Goal: Transaction & Acquisition: Purchase product/service

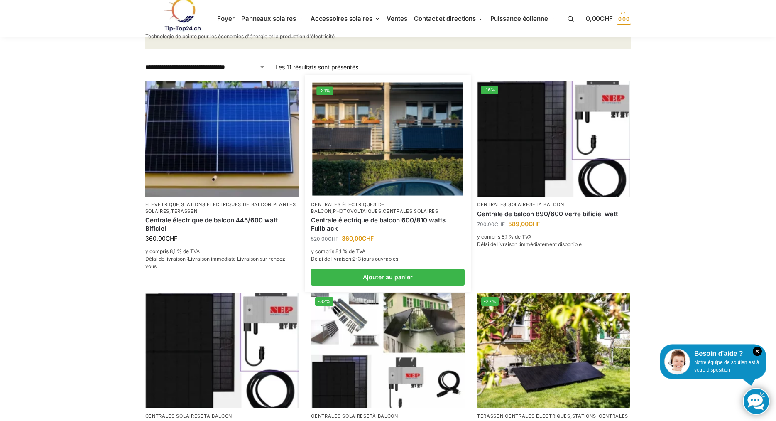
scroll to position [200, 0]
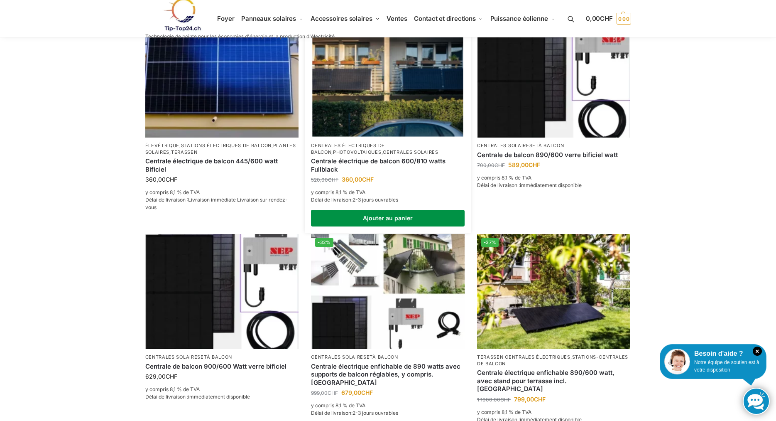
click at [391, 216] on link "Ajouter au panier" at bounding box center [388, 218] width 154 height 17
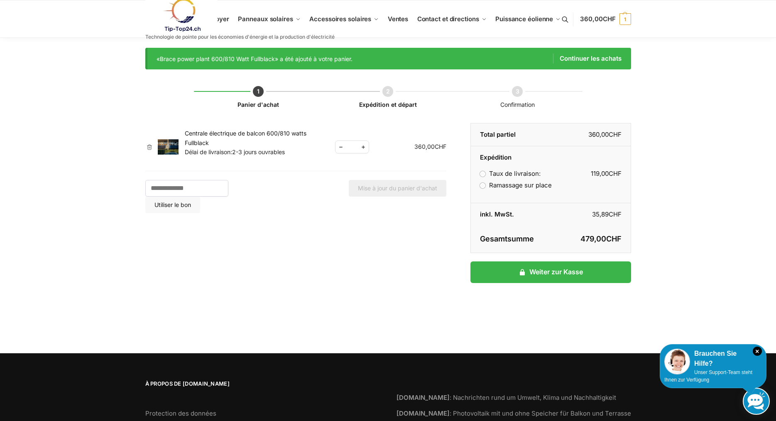
click at [168, 179] on td "Gutschein: Utiliser le bon Mise à jour du panier d'achat" at bounding box center [295, 192] width 301 height 42
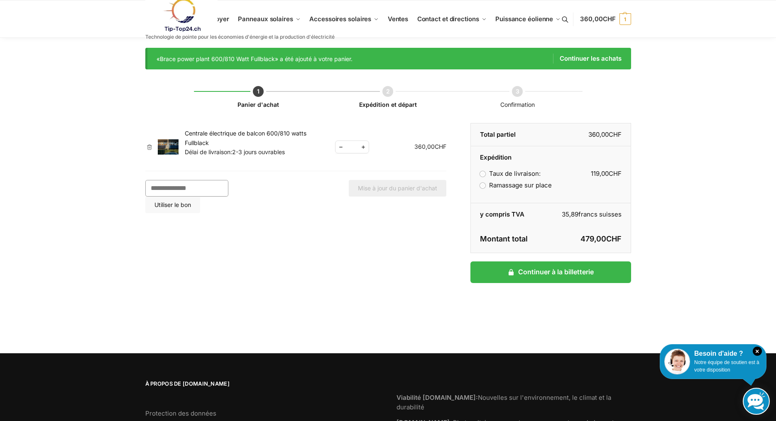
click at [163, 187] on input "Gutschein:" at bounding box center [186, 188] width 83 height 17
type input "********"
click at [200, 196] on button "Utiliser le bon" at bounding box center [172, 204] width 55 height 17
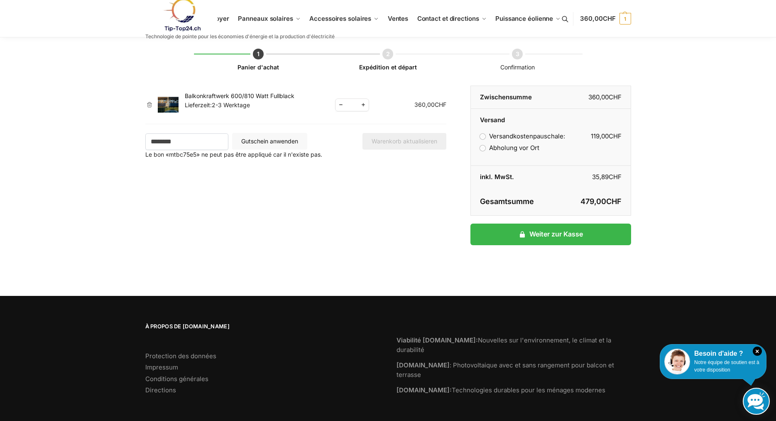
scroll to position [9, 0]
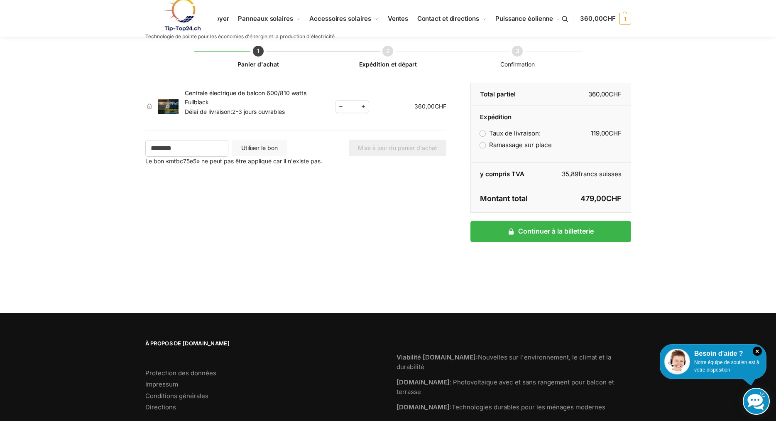
drag, startPoint x: 196, startPoint y: 147, endPoint x: 117, endPoint y: 147, distance: 78.5
click at [145, 147] on input "********" at bounding box center [186, 148] width 83 height 17
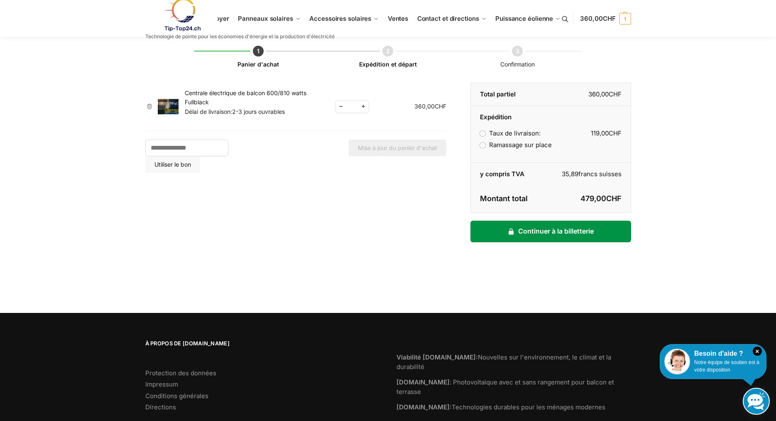
click at [584, 228] on link "Continuer à la billetterie" at bounding box center [551, 232] width 160 height 22
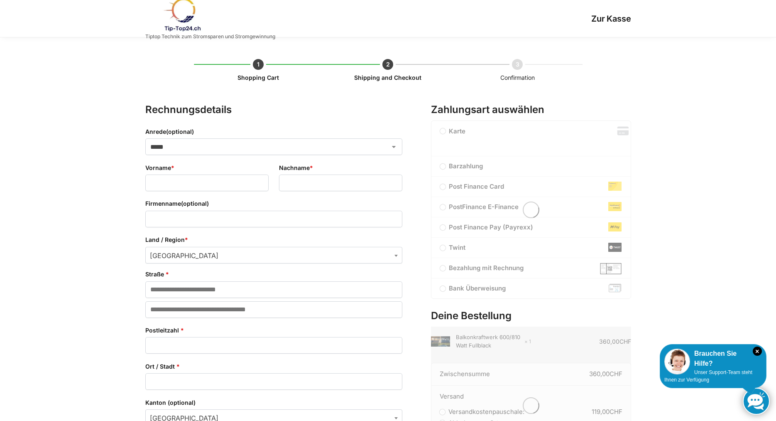
select select "**"
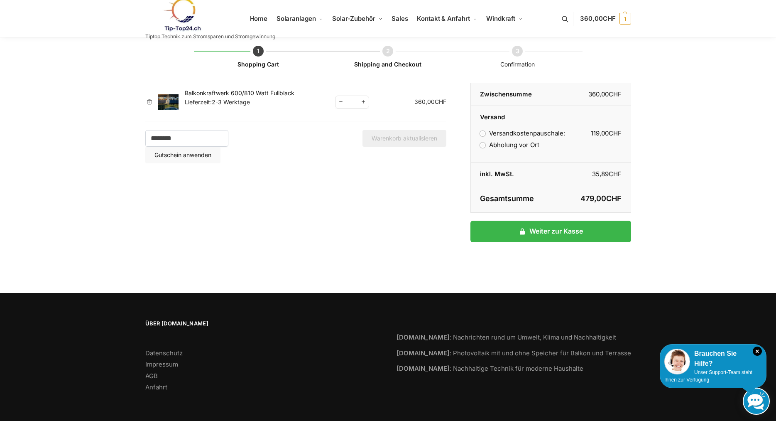
scroll to position [9, 0]
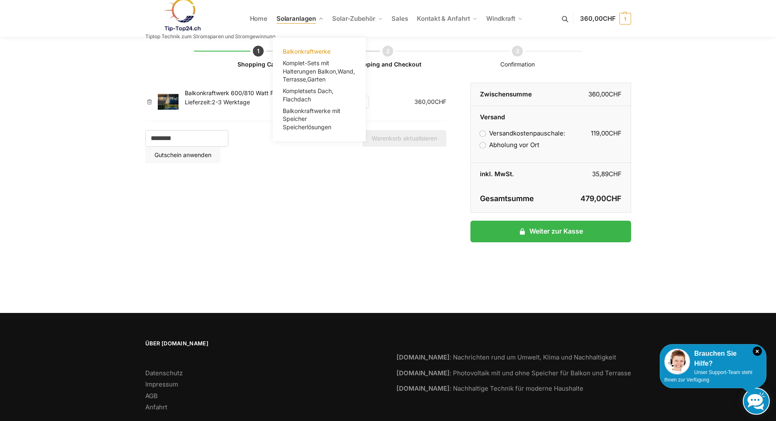
click at [307, 48] on link "Balkonkraftwerke" at bounding box center [319, 52] width 83 height 12
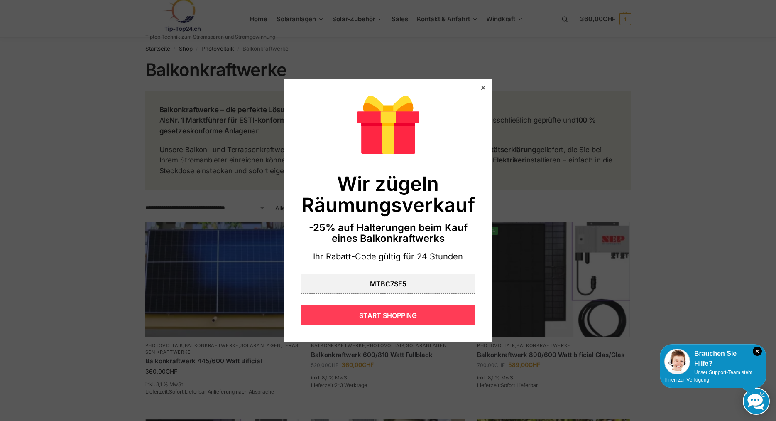
click at [398, 314] on div "START SHOPPING" at bounding box center [388, 315] width 174 height 20
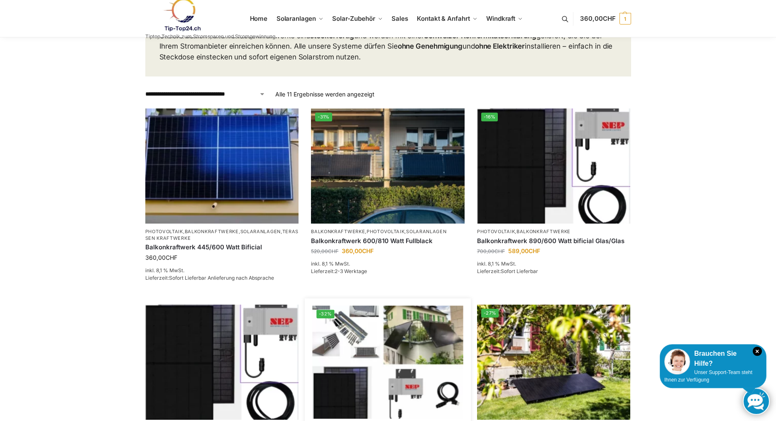
scroll to position [127, 0]
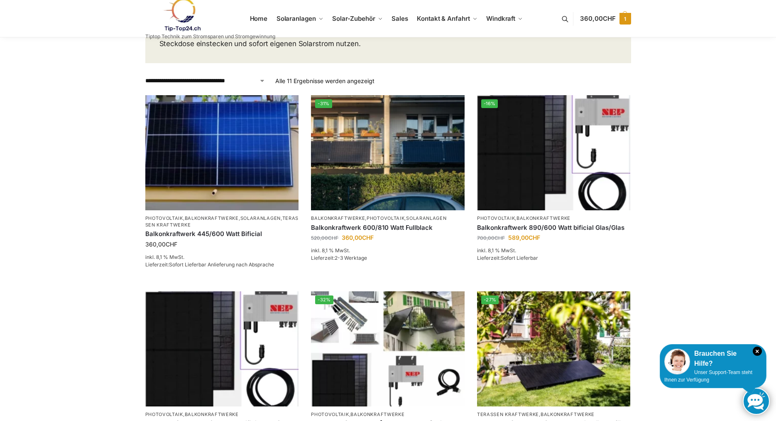
click at [604, 15] on span "CHF" at bounding box center [609, 19] width 13 height 8
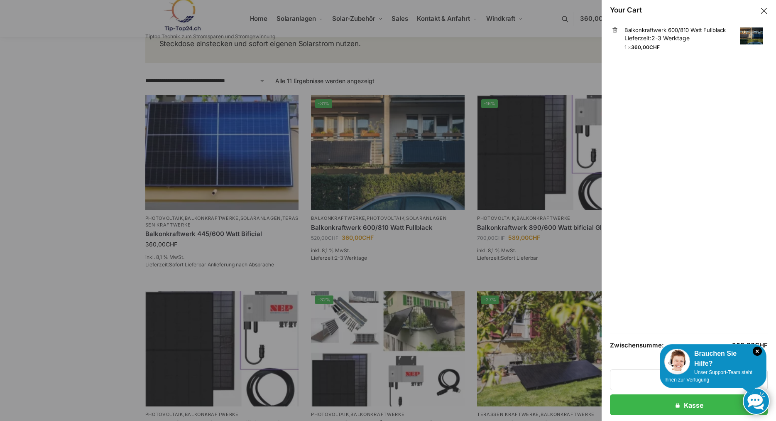
click at [665, 34] on link "Balkonkraftwerk 600/810 Watt Fullblack Lieferzeit: 2-3 Werktage" at bounding box center [694, 34] width 138 height 16
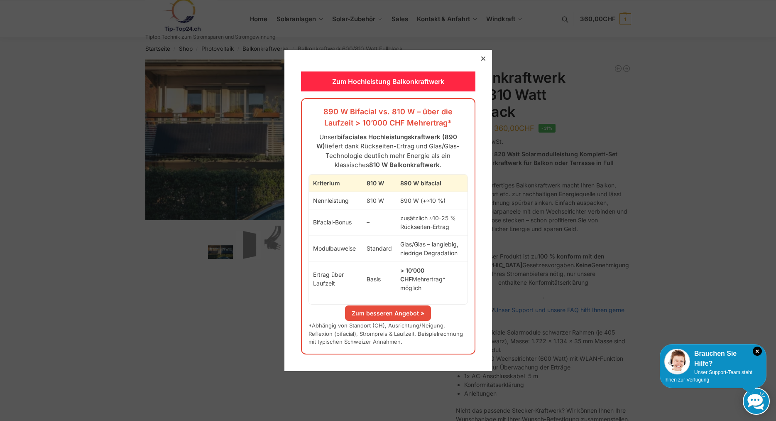
click at [481, 61] on icon at bounding box center [483, 58] width 4 height 4
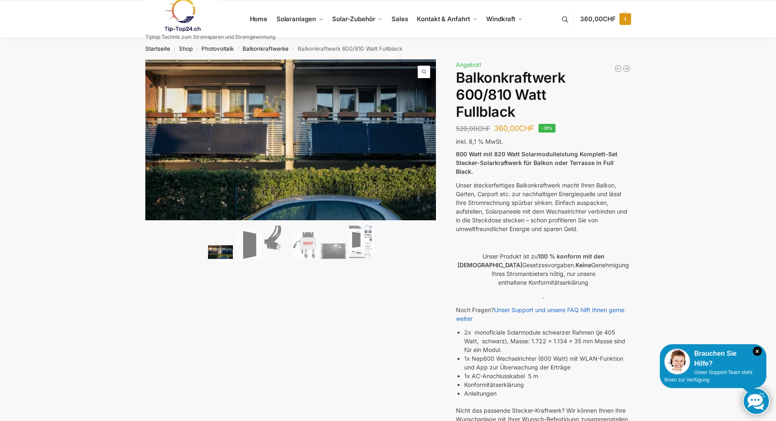
click at [625, 15] on span "1" at bounding box center [626, 19] width 12 height 12
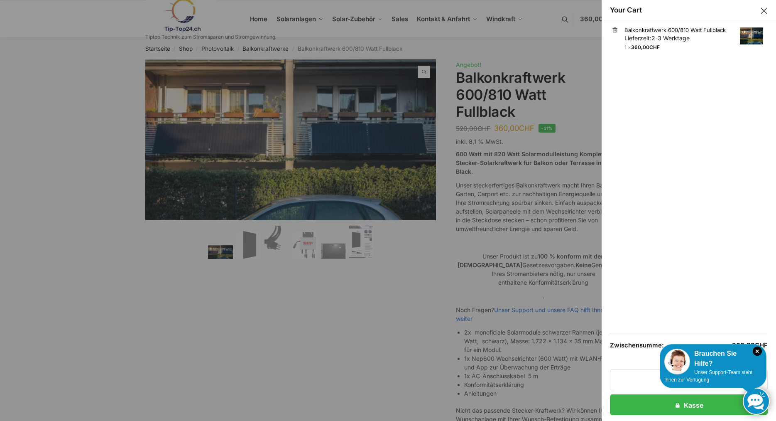
click at [668, 36] on span "2-3 Werktage" at bounding box center [671, 37] width 38 height 7
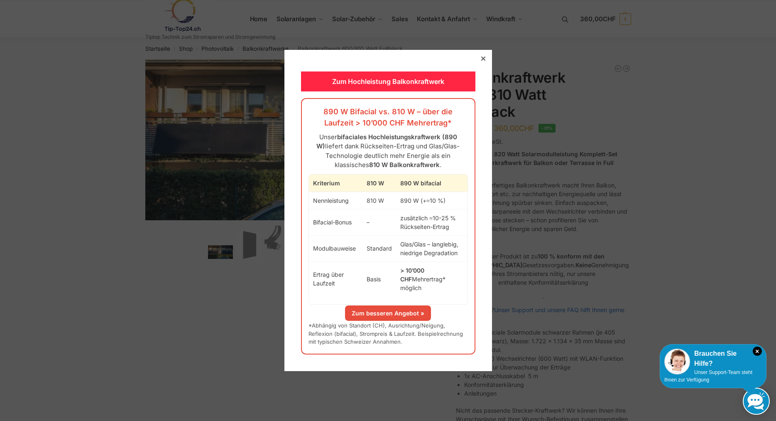
click at [486, 59] on div at bounding box center [483, 58] width 7 height 7
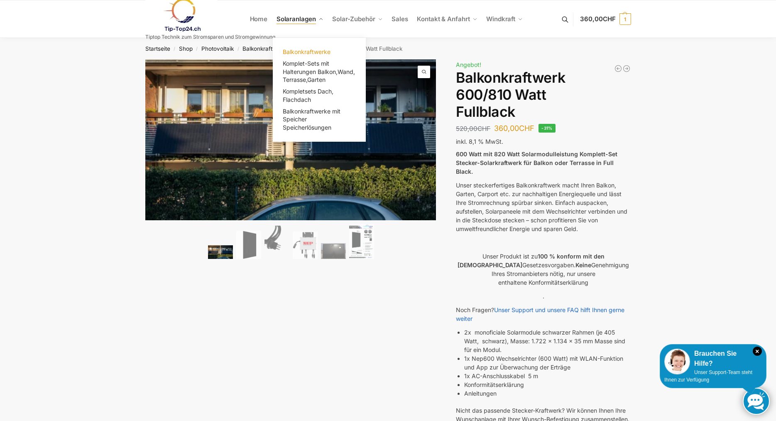
click at [313, 48] on link "Balkonkraftwerke" at bounding box center [319, 52] width 83 height 12
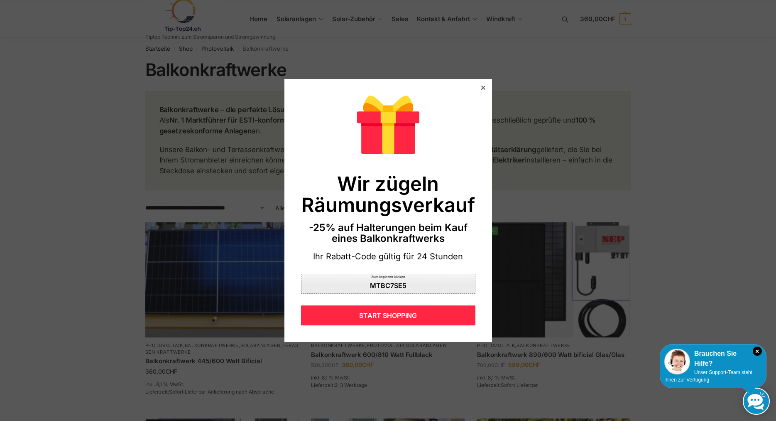
click at [398, 284] on div "MTBC7SE5" at bounding box center [388, 285] width 37 height 7
click at [484, 88] on icon at bounding box center [483, 88] width 4 height 4
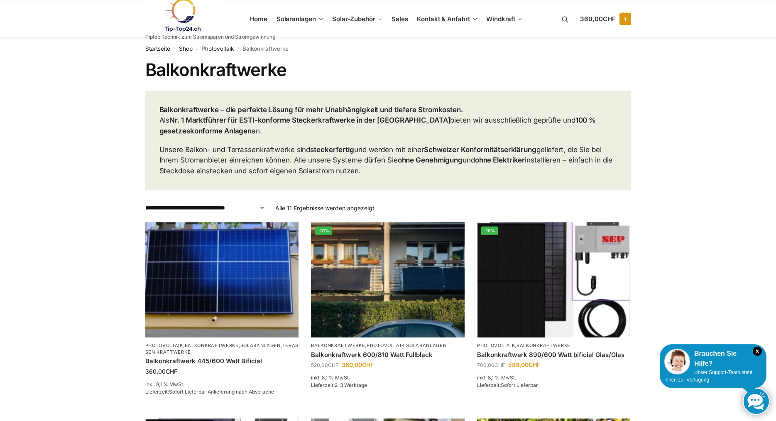
click at [585, 16] on span "360,00 CHF" at bounding box center [597, 19] width 35 height 8
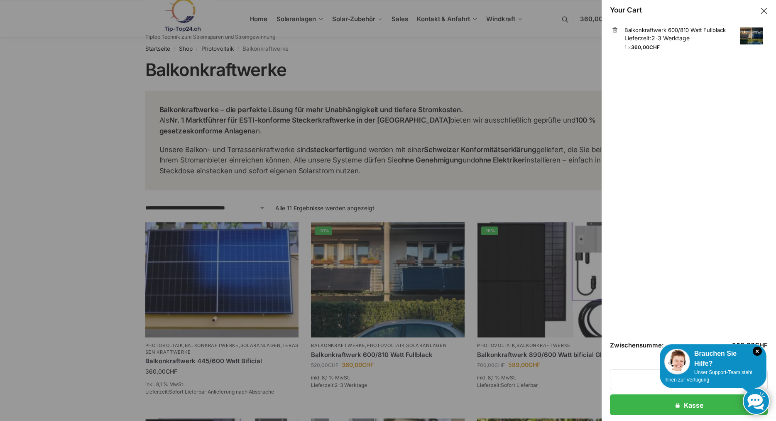
click at [645, 37] on span "Lieferzeit: 2-3 Werktage" at bounding box center [657, 37] width 65 height 7
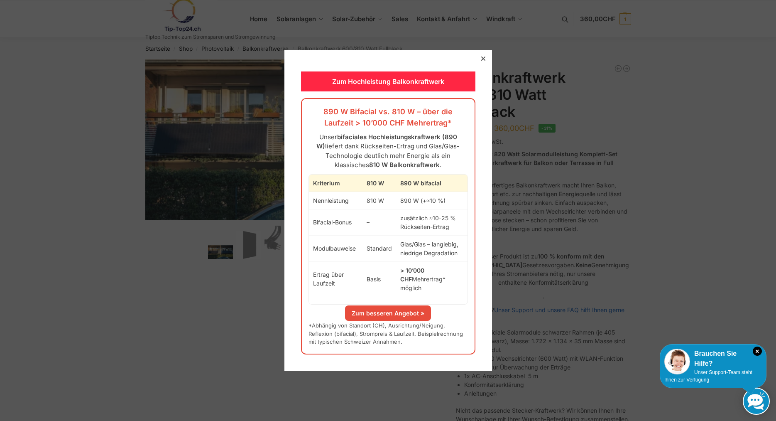
click at [482, 61] on icon at bounding box center [483, 58] width 4 height 4
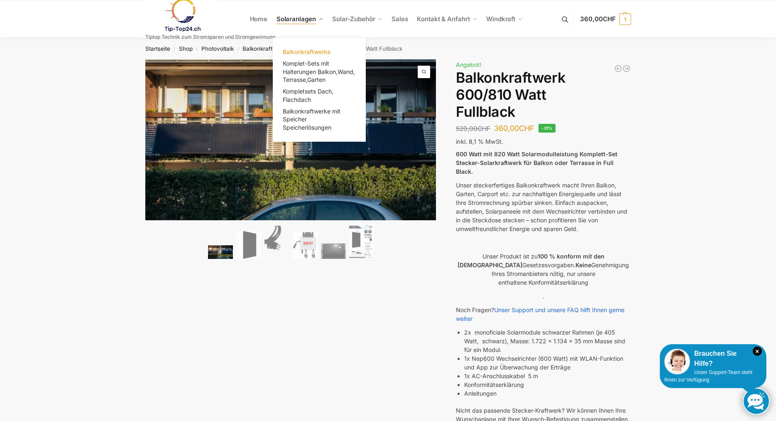
click at [310, 52] on span "Balkonkraftwerke" at bounding box center [307, 51] width 48 height 7
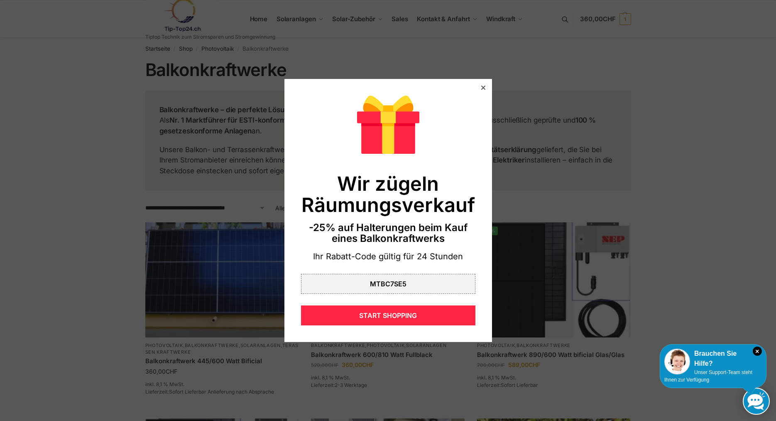
click at [484, 86] on icon at bounding box center [483, 88] width 4 height 4
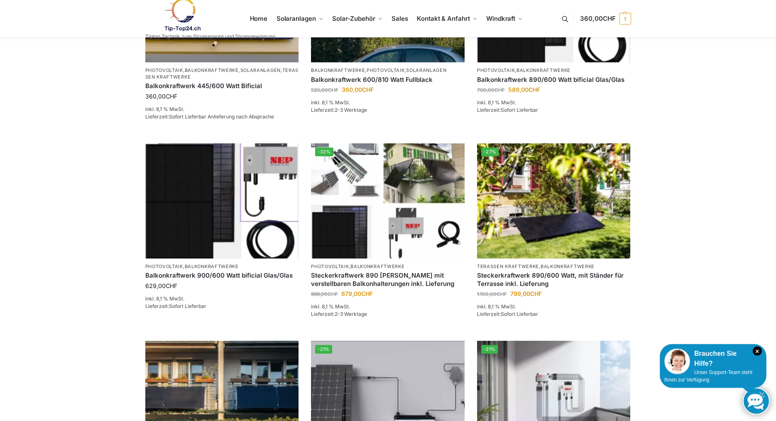
scroll to position [169, 0]
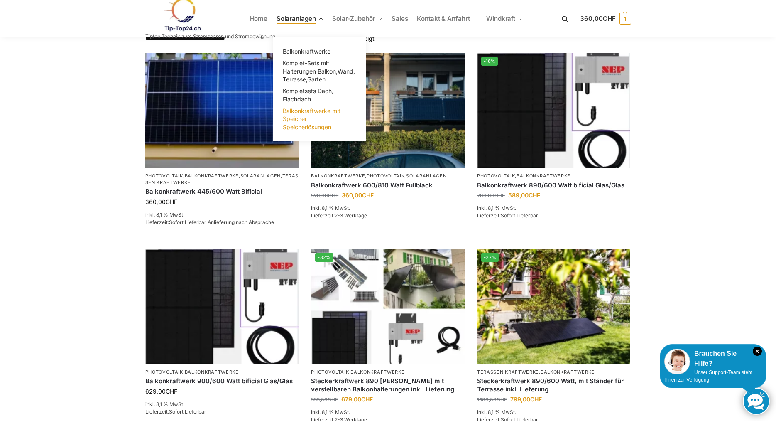
click at [296, 121] on span "Balkonkraftwerke mit Speicher Speicherlösungen" at bounding box center [312, 118] width 58 height 23
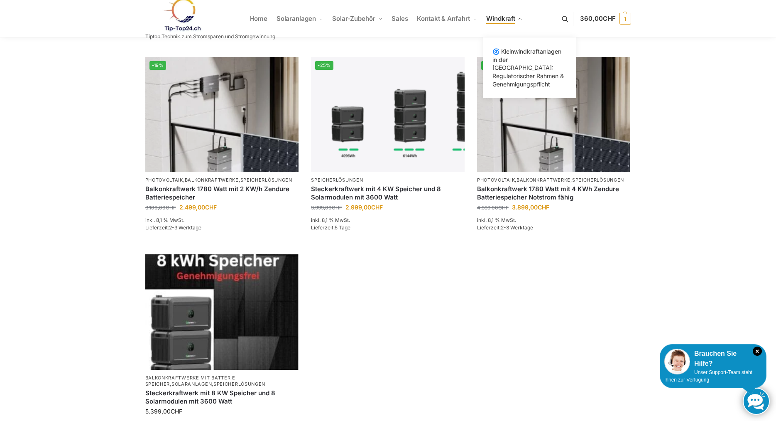
scroll to position [381, 0]
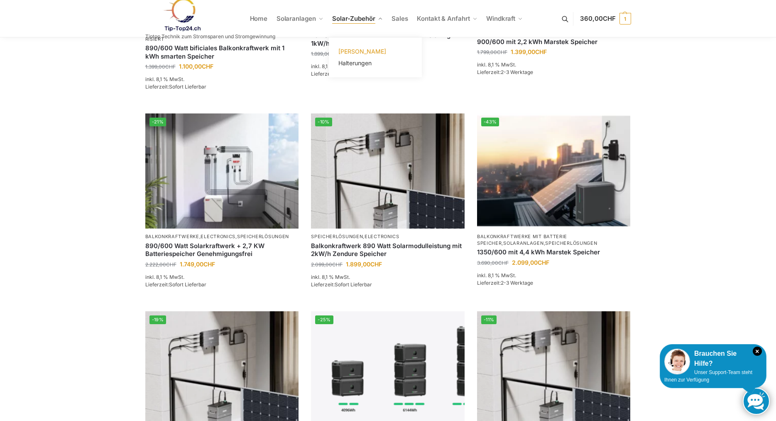
click at [361, 49] on span "[PERSON_NAME]" at bounding box center [363, 51] width 48 height 7
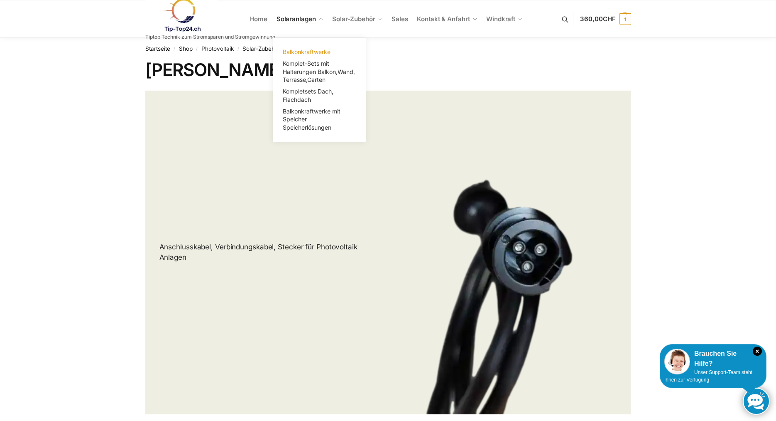
click at [303, 53] on span "Balkonkraftwerke" at bounding box center [307, 51] width 48 height 7
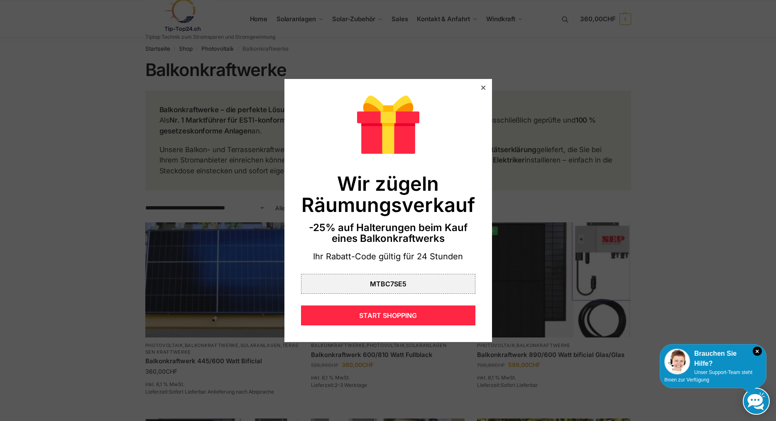
click at [485, 86] on icon at bounding box center [483, 88] width 4 height 4
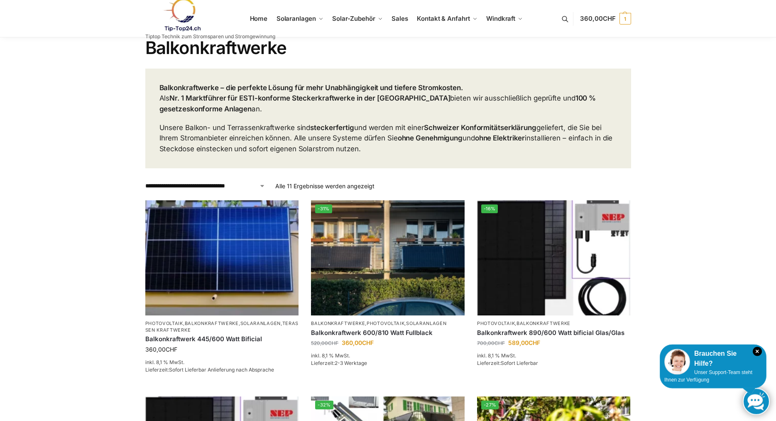
scroll to position [127, 0]
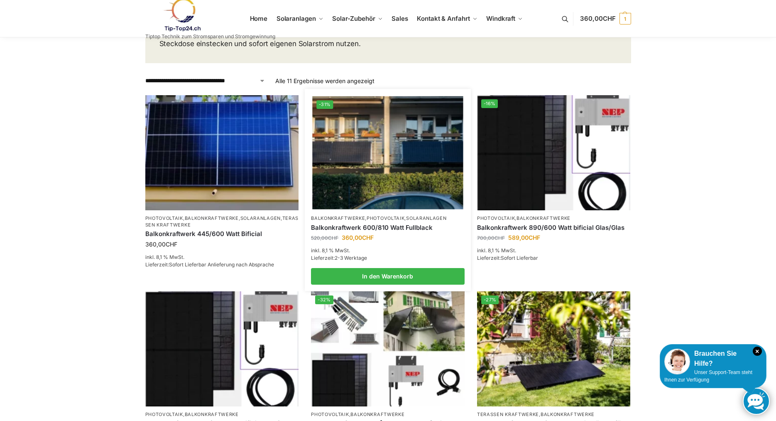
click at [384, 218] on link "Photovoltaik" at bounding box center [386, 218] width 38 height 6
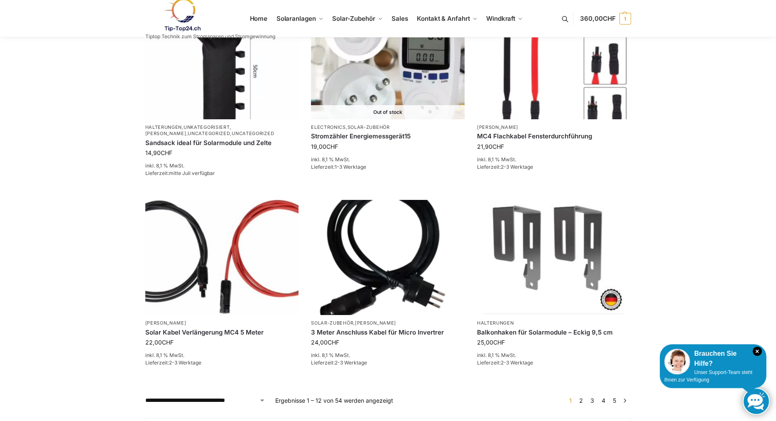
scroll to position [847, 0]
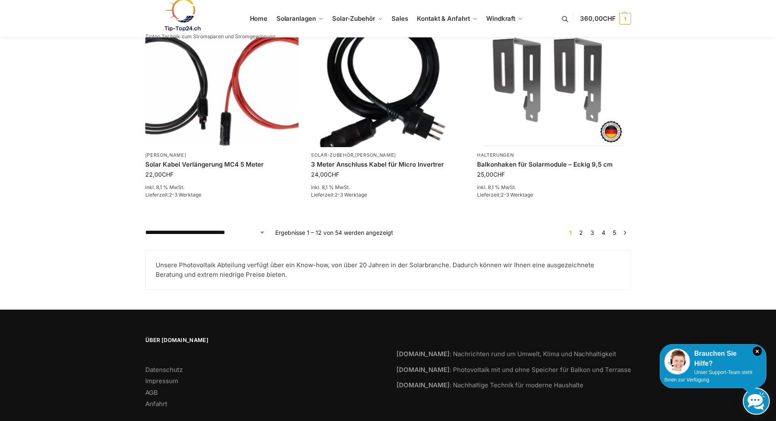
click at [583, 233] on link "2" at bounding box center [581, 232] width 8 height 7
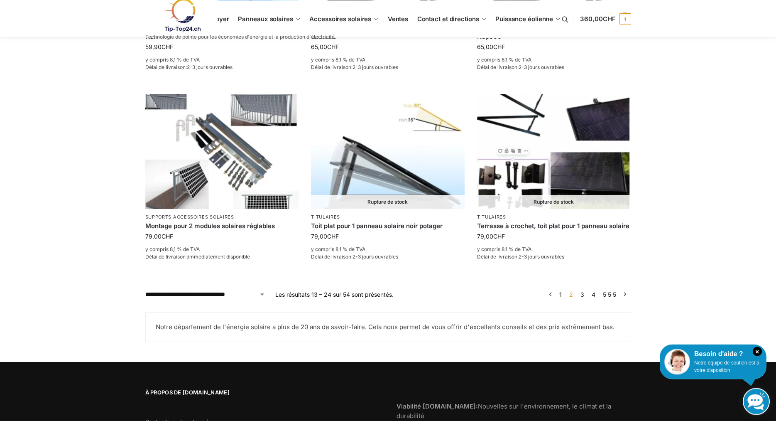
scroll to position [847, 0]
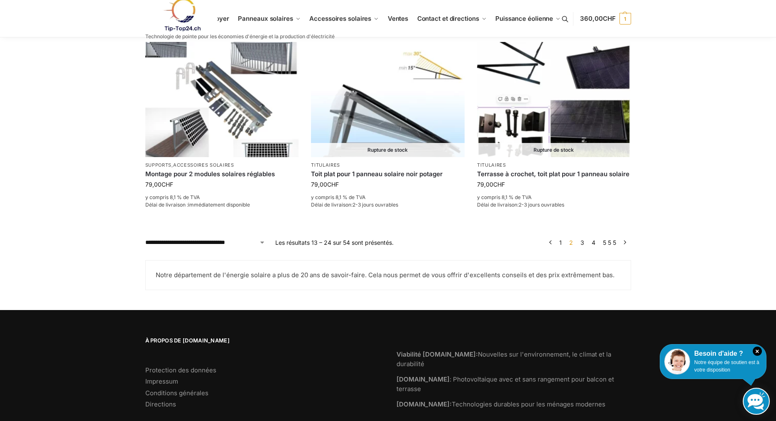
click at [583, 240] on link "3" at bounding box center [583, 242] width 8 height 7
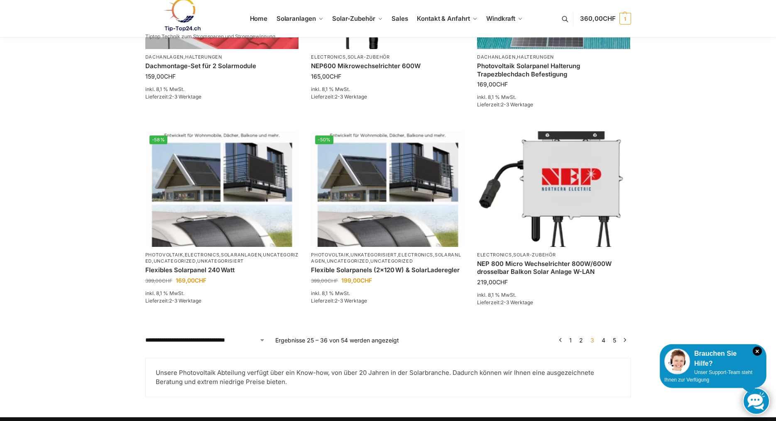
scroll to position [805, 0]
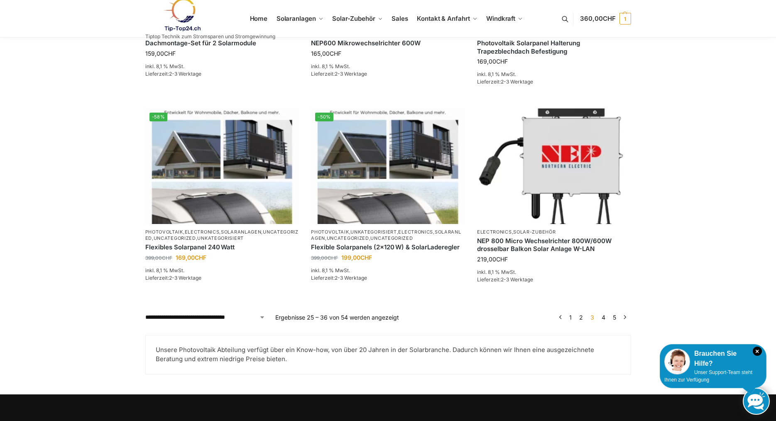
click at [604, 318] on link "4" at bounding box center [604, 317] width 8 height 7
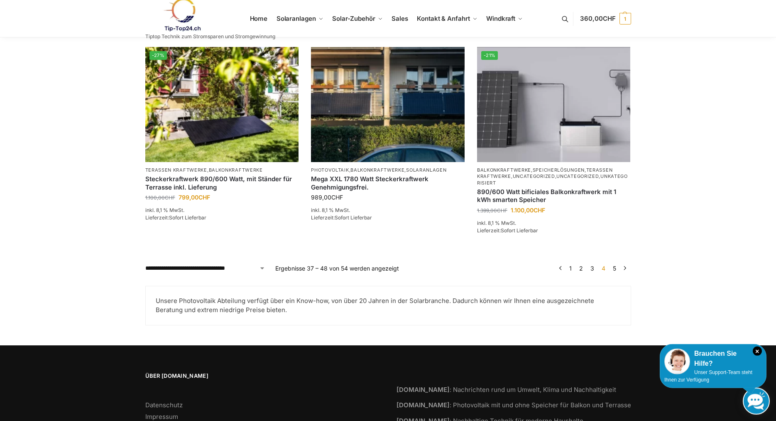
scroll to position [908, 0]
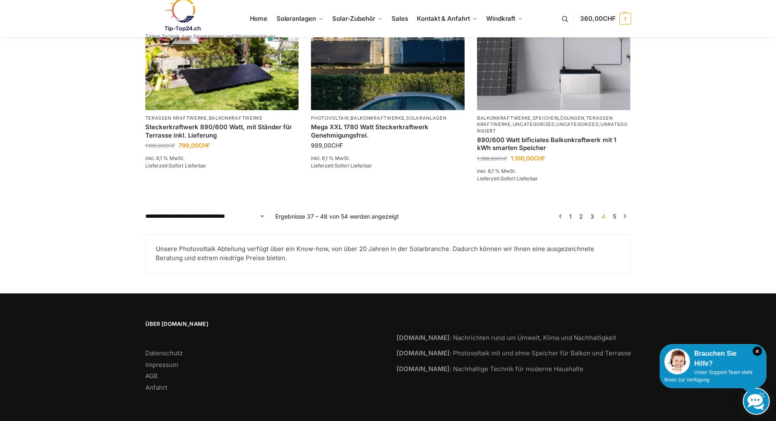
click at [614, 217] on link "5" at bounding box center [614, 216] width 7 height 7
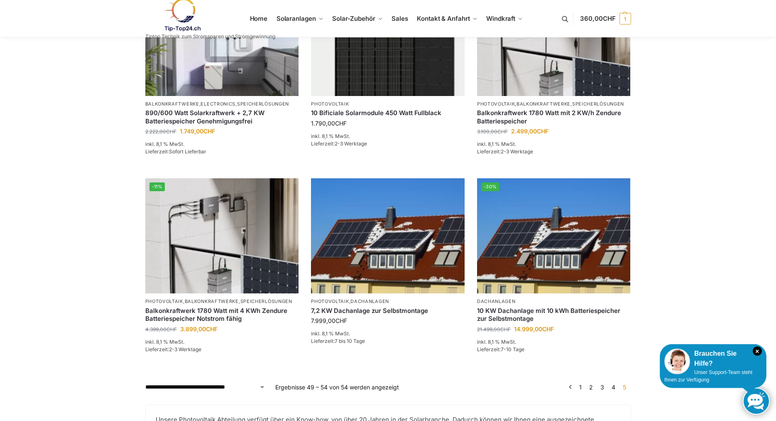
scroll to position [339, 0]
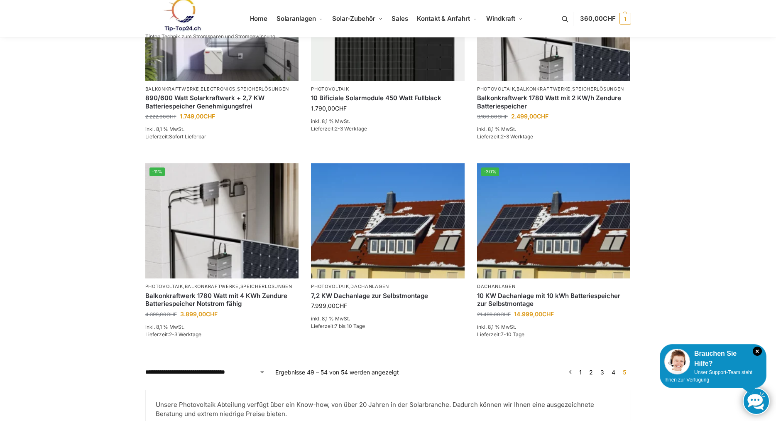
click at [614, 370] on link "4" at bounding box center [614, 371] width 8 height 7
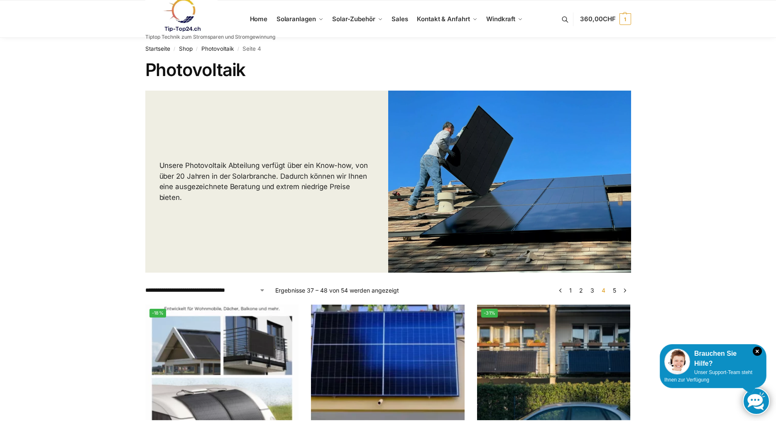
click at [572, 288] on link "1" at bounding box center [570, 290] width 7 height 7
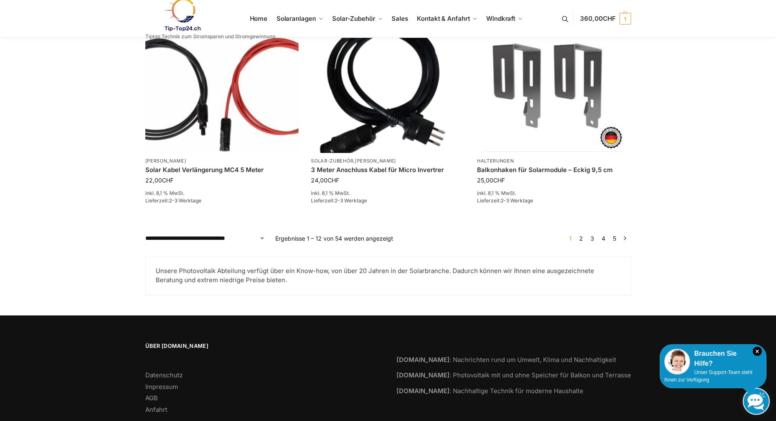
scroll to position [864, 0]
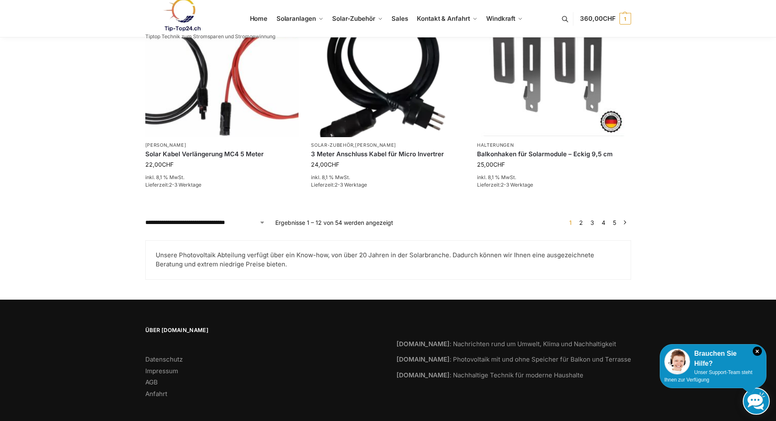
click at [579, 219] on link "2" at bounding box center [581, 222] width 8 height 7
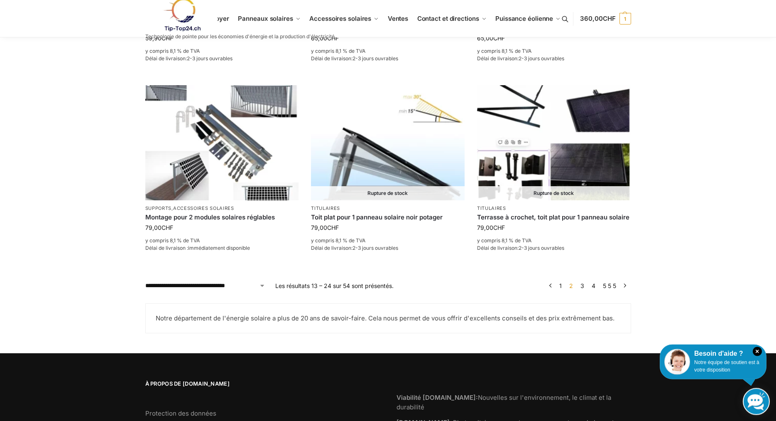
scroll to position [805, 0]
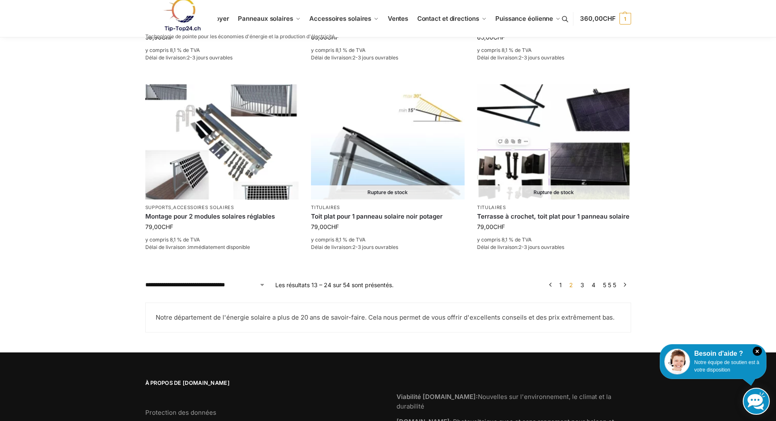
click at [582, 285] on link "3" at bounding box center [583, 284] width 8 height 7
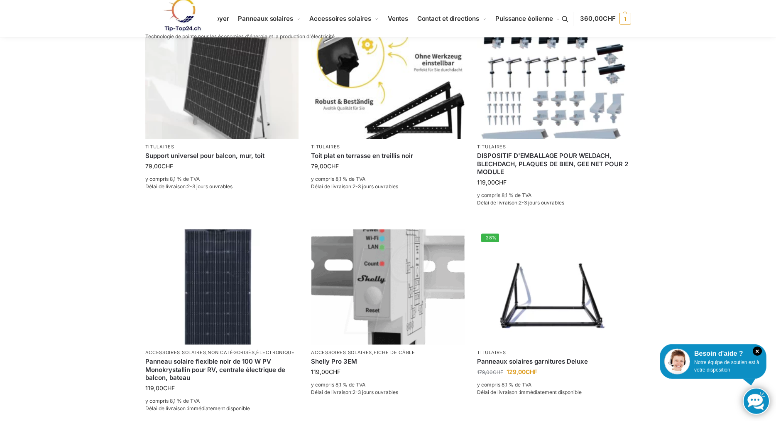
scroll to position [297, 0]
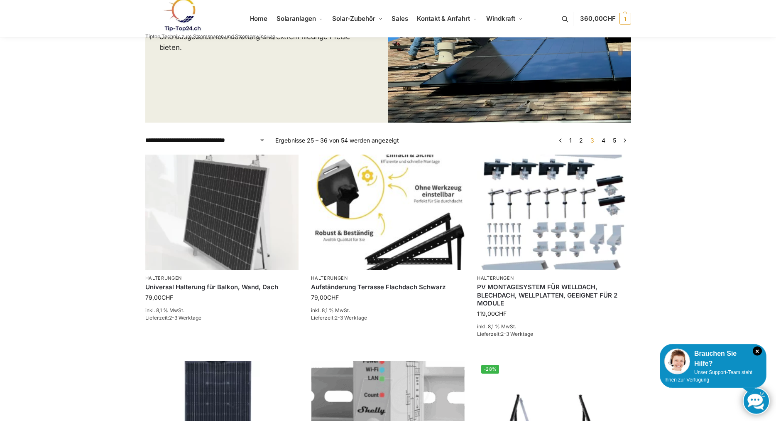
scroll to position [169, 0]
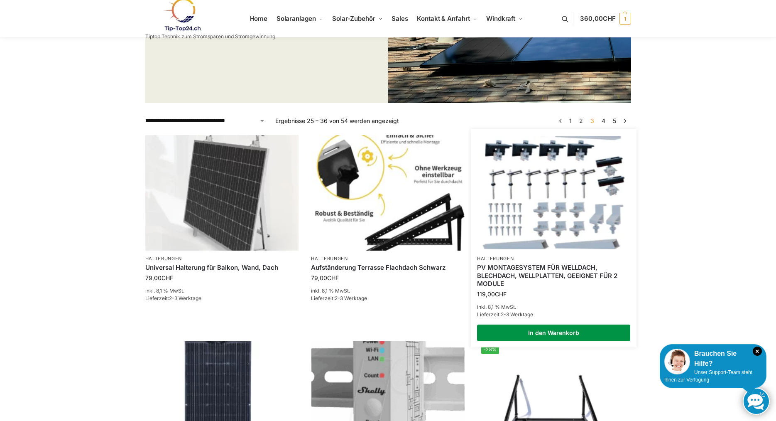
click at [566, 331] on link "In den Warenkorb" at bounding box center [554, 332] width 154 height 17
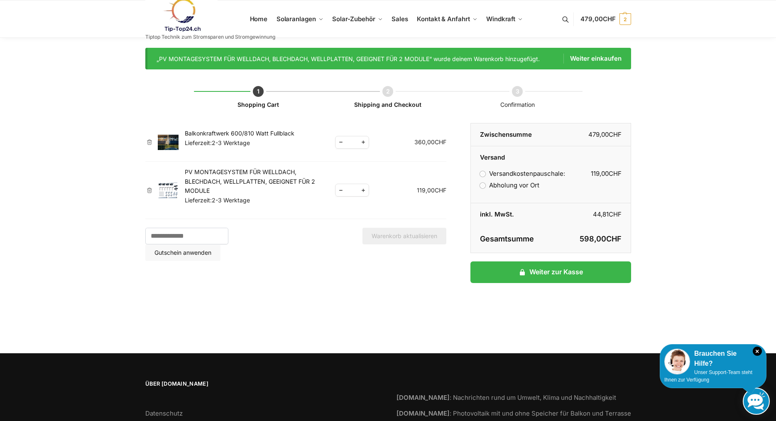
click at [483, 186] on label "Abholung vor Ort" at bounding box center [509, 185] width 59 height 8
click at [165, 236] on input "Gutschein:" at bounding box center [186, 236] width 83 height 17
paste input "********"
type input "********"
click at [221, 244] on button "Gutschein anwenden" at bounding box center [182, 252] width 75 height 17
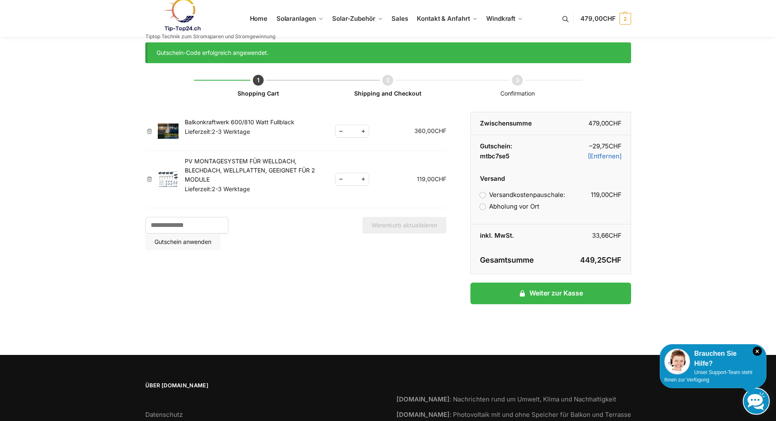
scroll to position [10, 0]
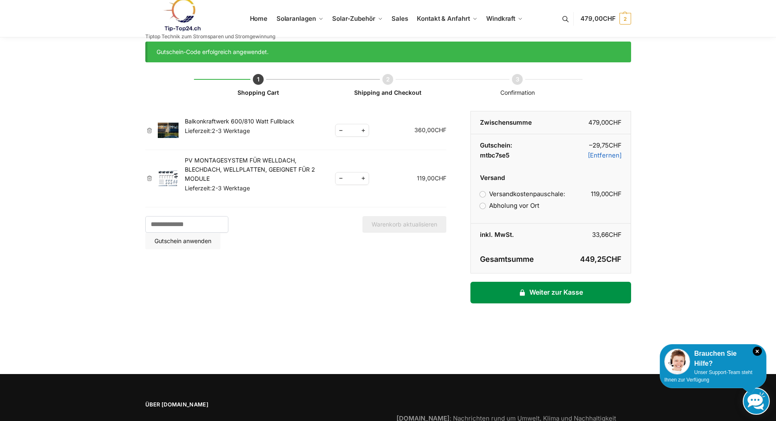
click at [557, 292] on link "Weiter zur Kasse" at bounding box center [551, 293] width 160 height 22
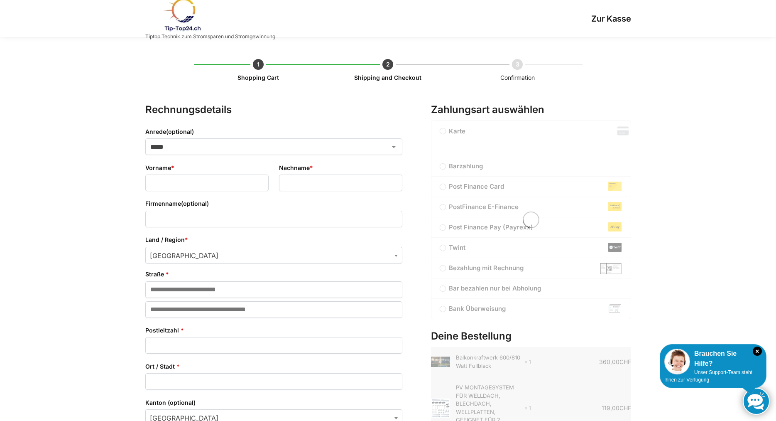
select select "**"
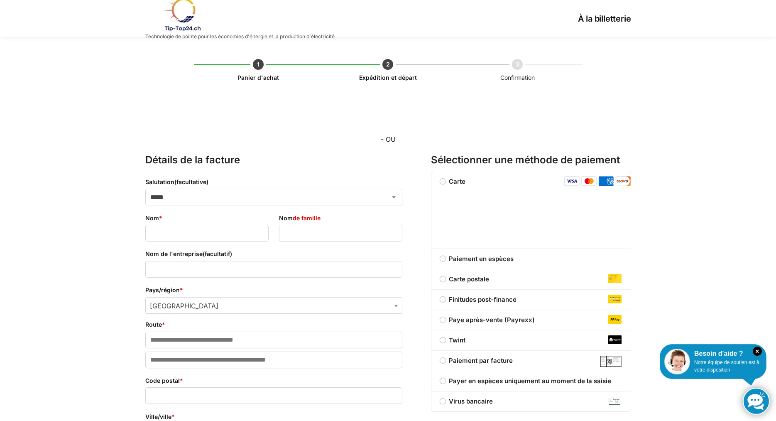
click at [443, 382] on label "Payer en espèces uniquement au moment de la saisie" at bounding box center [531, 381] width 199 height 10
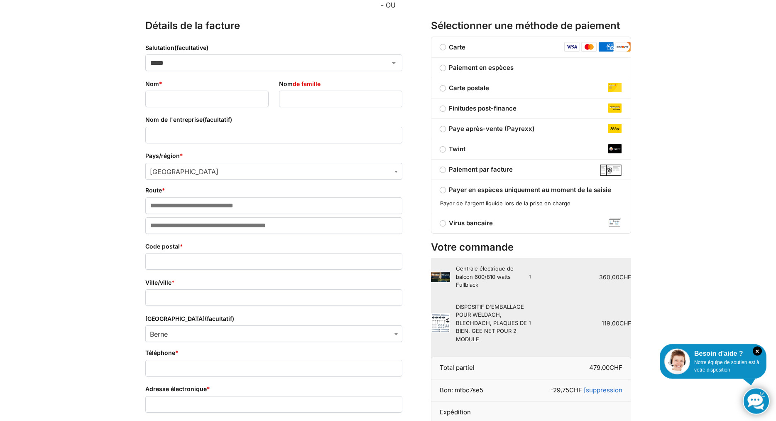
scroll to position [127, 0]
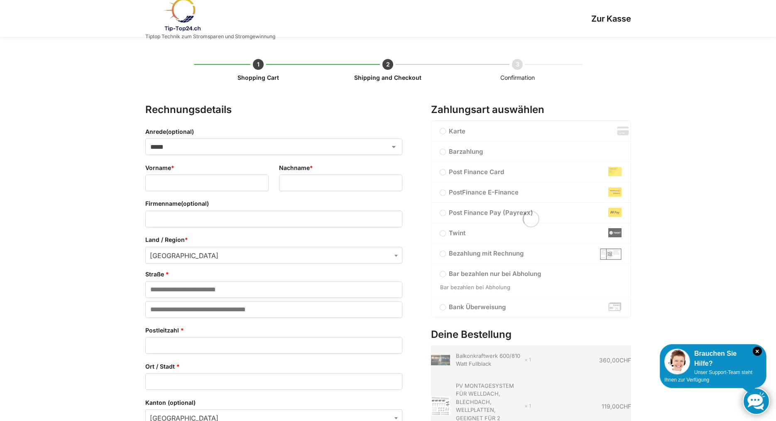
select select "**"
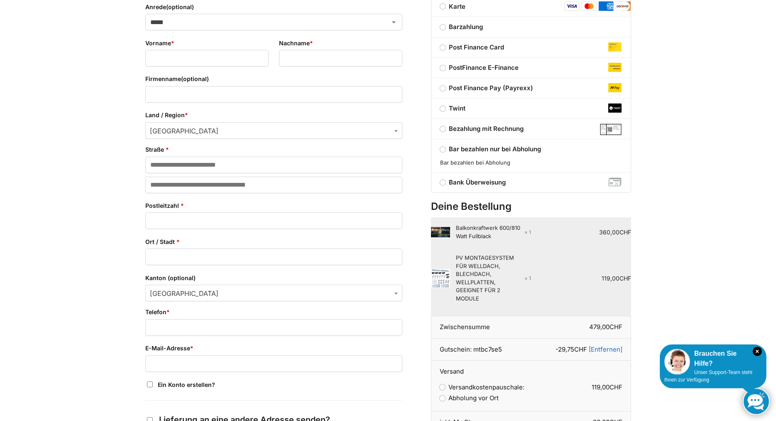
scroll to position [126, 0]
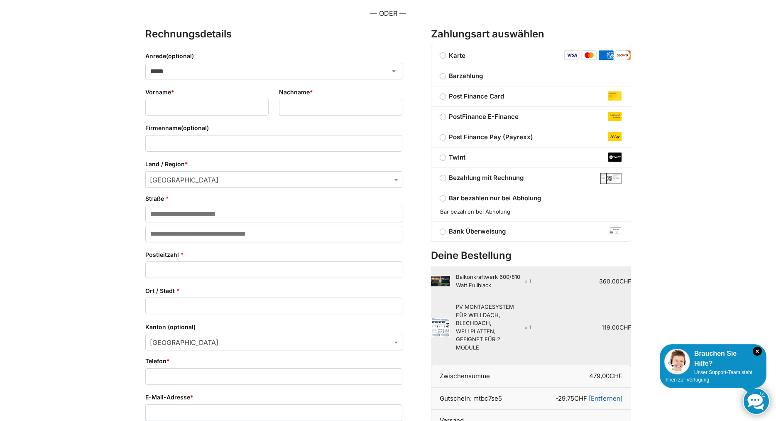
click at [145, 63] on select "***** **** **** ******" at bounding box center [273, 71] width 257 height 17
select select "*"
click option "****" at bounding box center [0, 0] width 0 height 0
click at [168, 109] on input "Vorname *" at bounding box center [206, 107] width 123 height 17
type input "******"
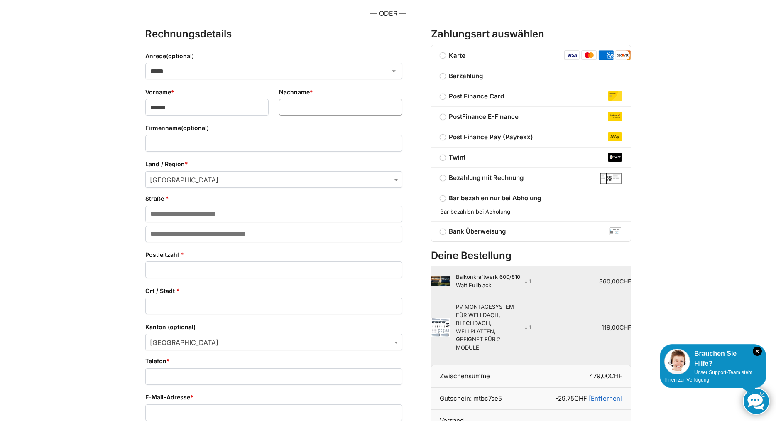
click at [303, 110] on input "Nachname *" at bounding box center [340, 107] width 123 height 17
type input "********"
click at [173, 215] on input "Straße *" at bounding box center [273, 214] width 257 height 17
type input "**********"
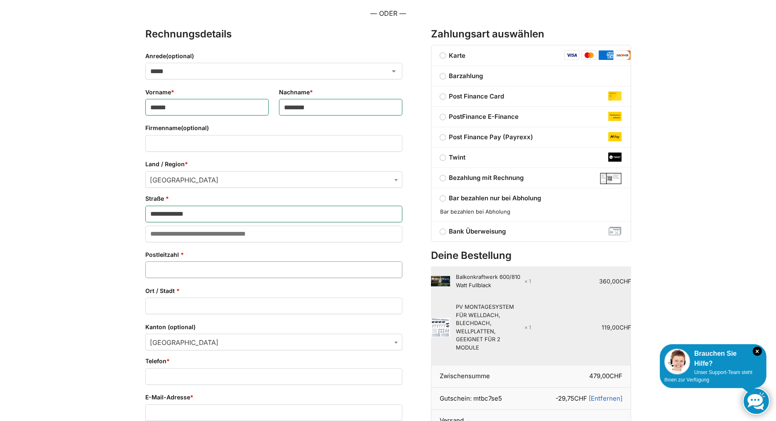
click at [172, 266] on input "Postleitzahl *" at bounding box center [273, 269] width 257 height 17
type input "****"
click at [162, 308] on input "Ort / Stadt *" at bounding box center [273, 305] width 257 height 17
type input "**********"
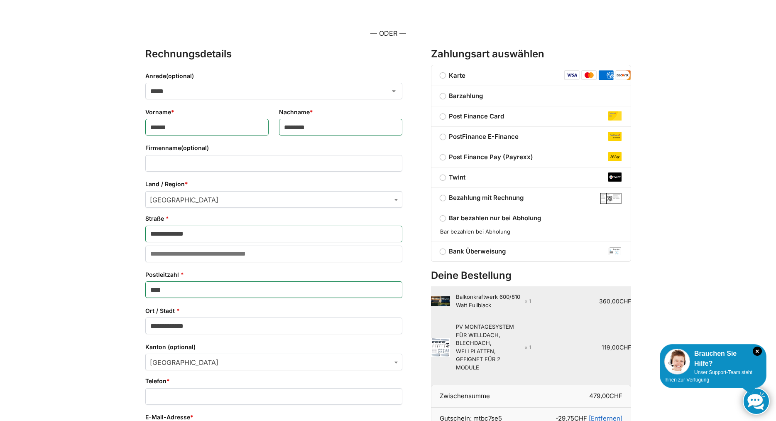
click at [395, 354] on span "Kanton" at bounding box center [396, 362] width 8 height 17
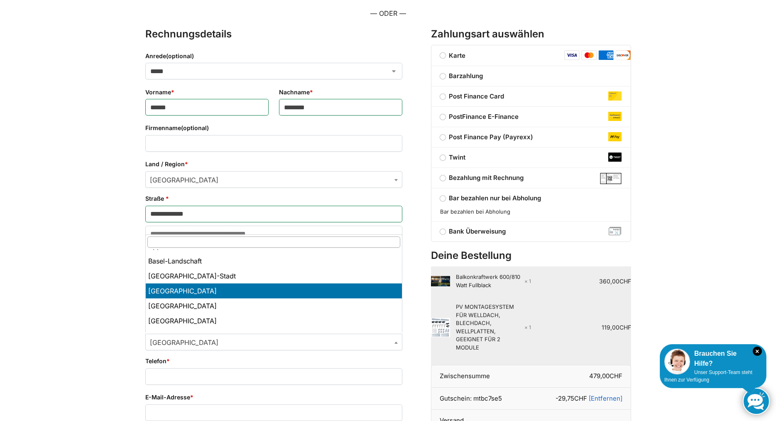
scroll to position [126, 0]
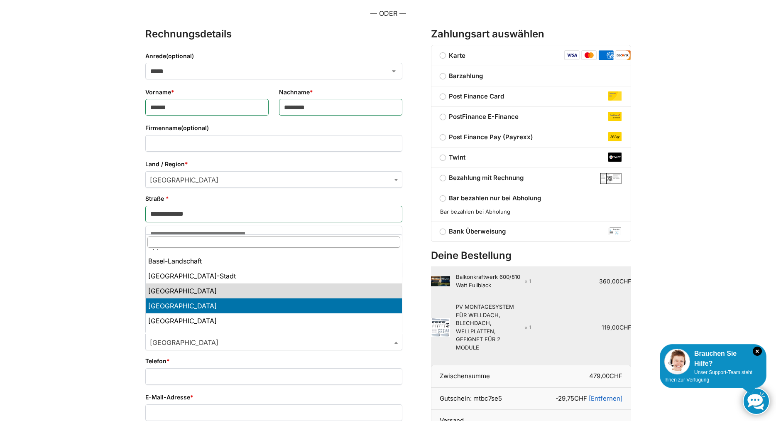
select select "**"
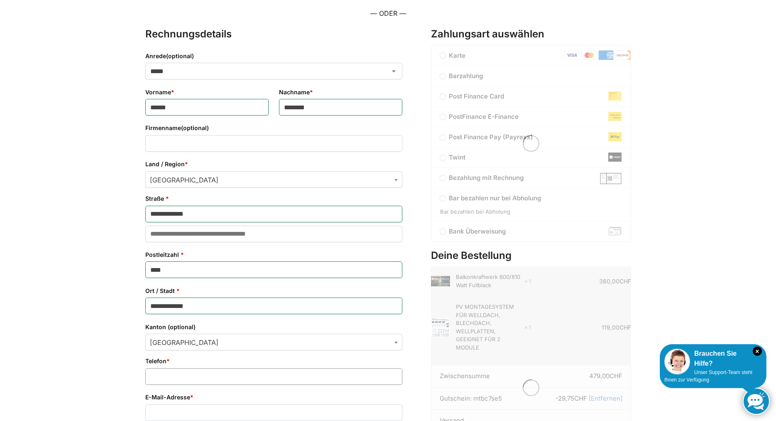
click at [193, 376] on input "Telefon *" at bounding box center [273, 376] width 257 height 17
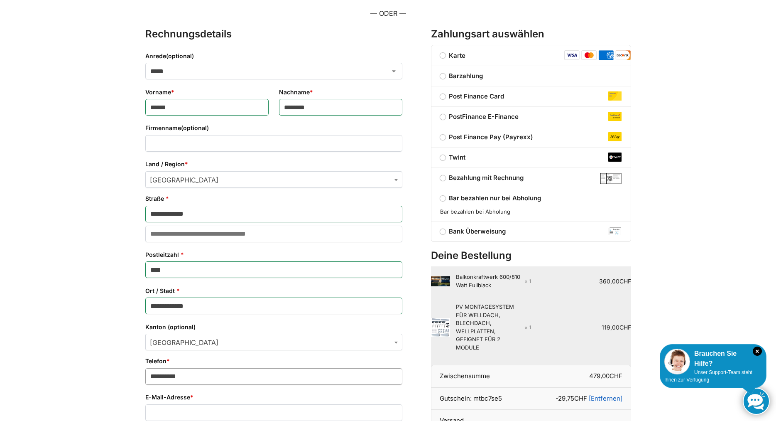
type input "**********"
click at [157, 413] on input "E-Mail-Adresse *" at bounding box center [273, 412] width 257 height 17
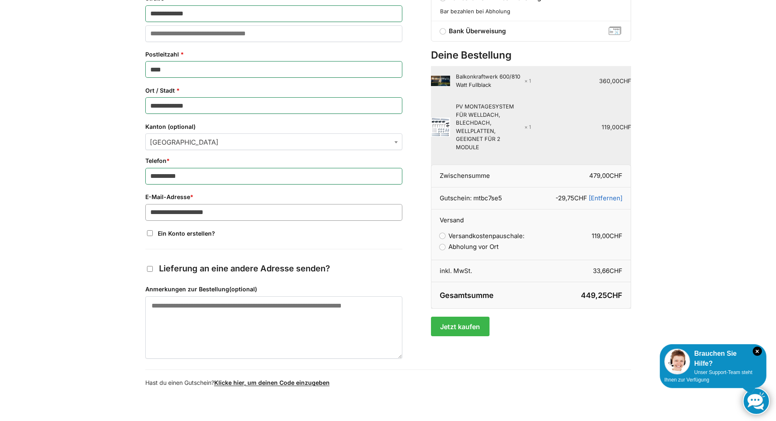
scroll to position [338, 0]
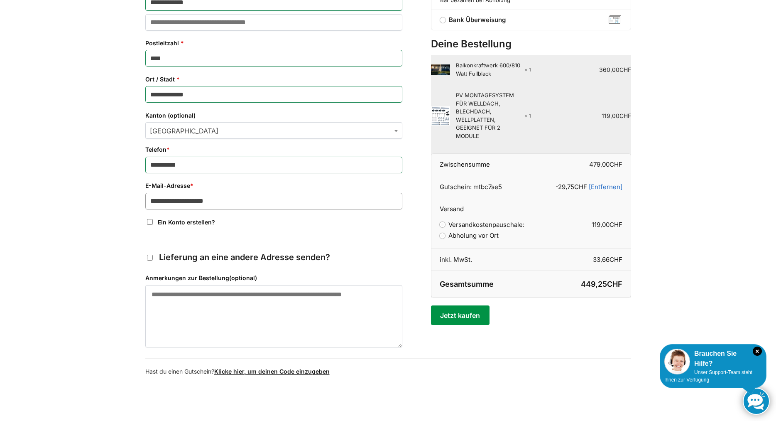
type input "**********"
click at [464, 314] on button "Jetzt kaufen" at bounding box center [460, 314] width 59 height 19
